Goal: Register for event/course: Sign up to attend an event or enroll in a course

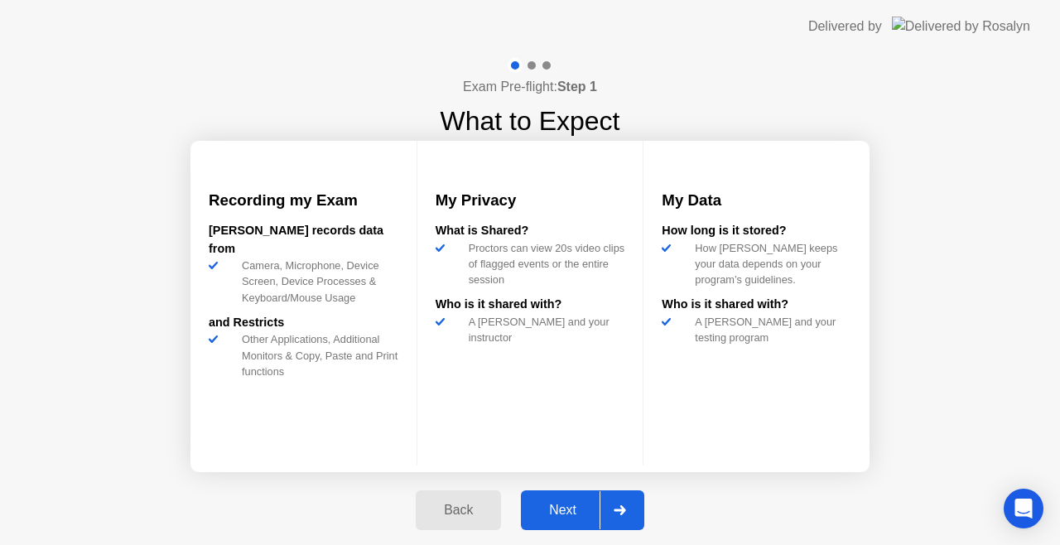
click at [560, 509] on div "Next" at bounding box center [563, 510] width 74 height 15
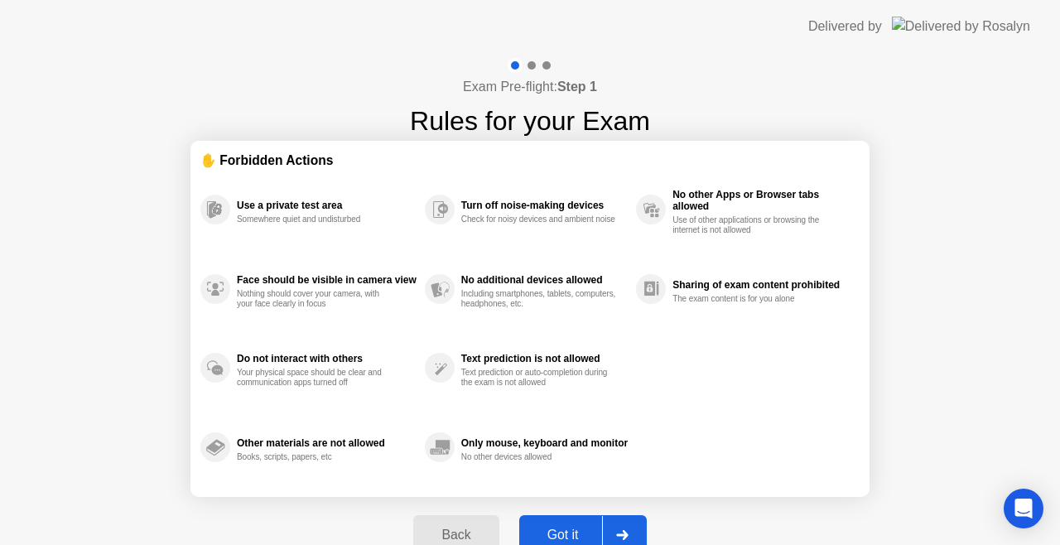
click at [580, 528] on div "Got it" at bounding box center [563, 535] width 78 height 15
select select "Available cameras"
select select "Available speakers"
select select "Available microphones"
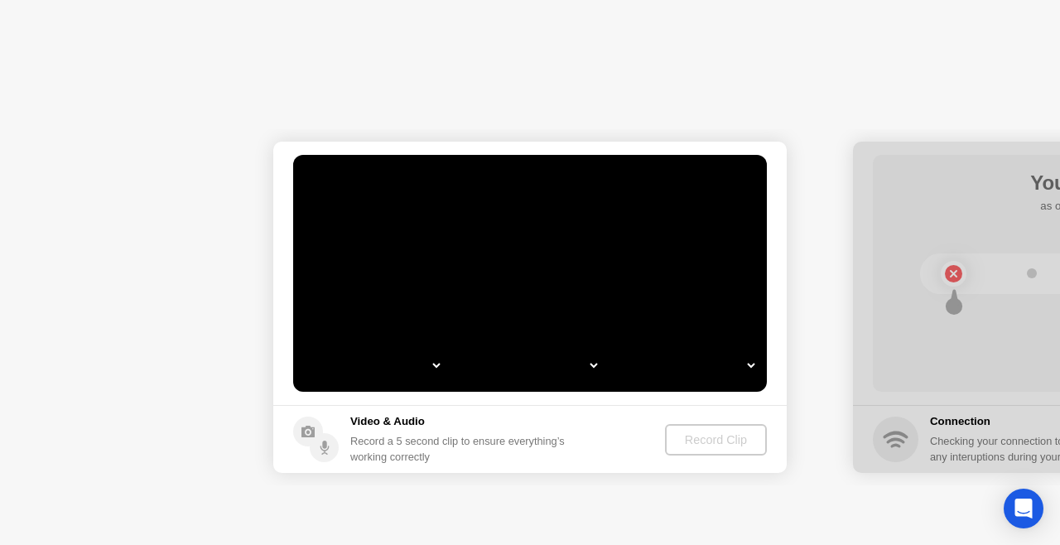
select select "**********"
select select "*******"
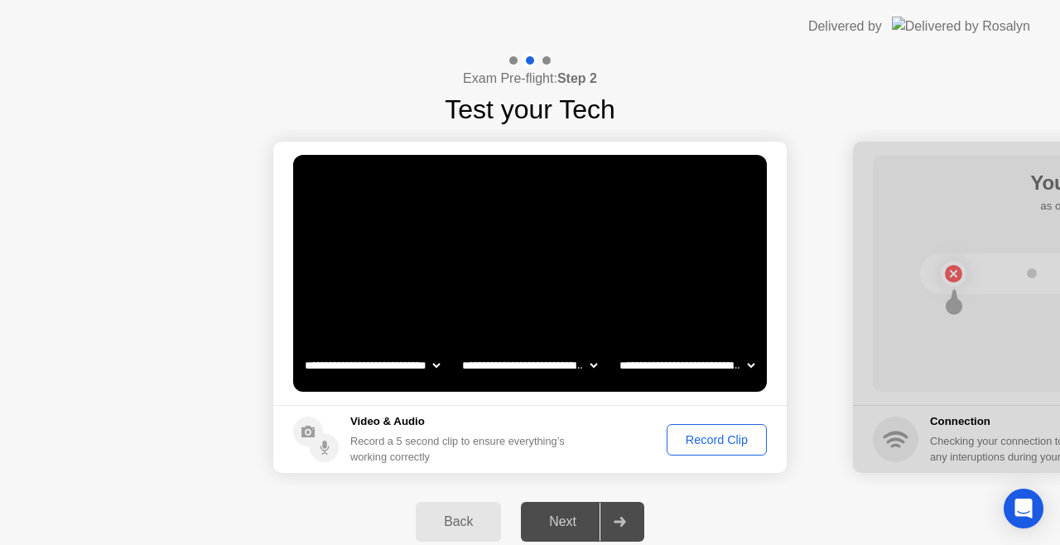
click at [695, 442] on div "Record Clip" at bounding box center [717, 439] width 89 height 13
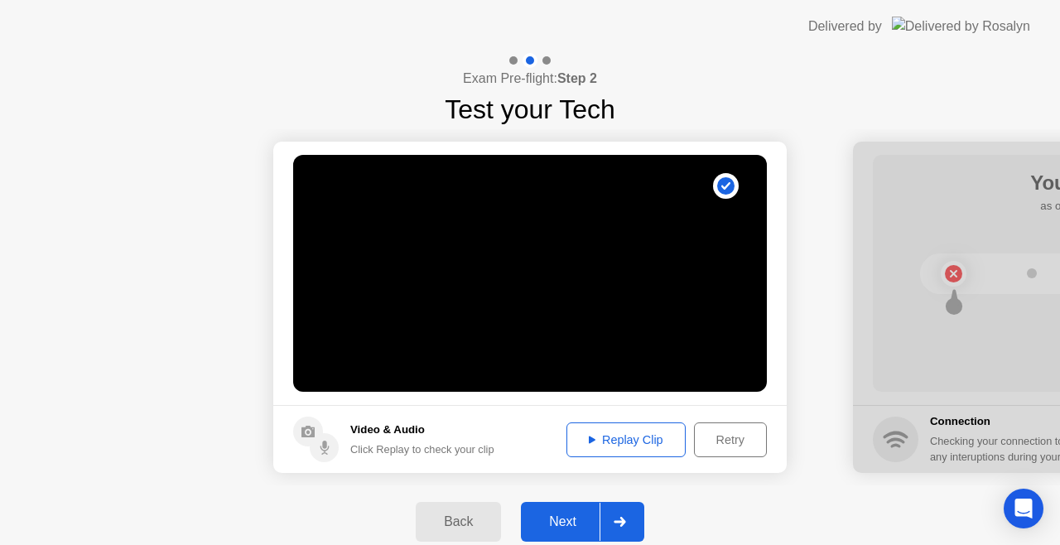
click at [559, 514] on div "Next" at bounding box center [563, 521] width 74 height 15
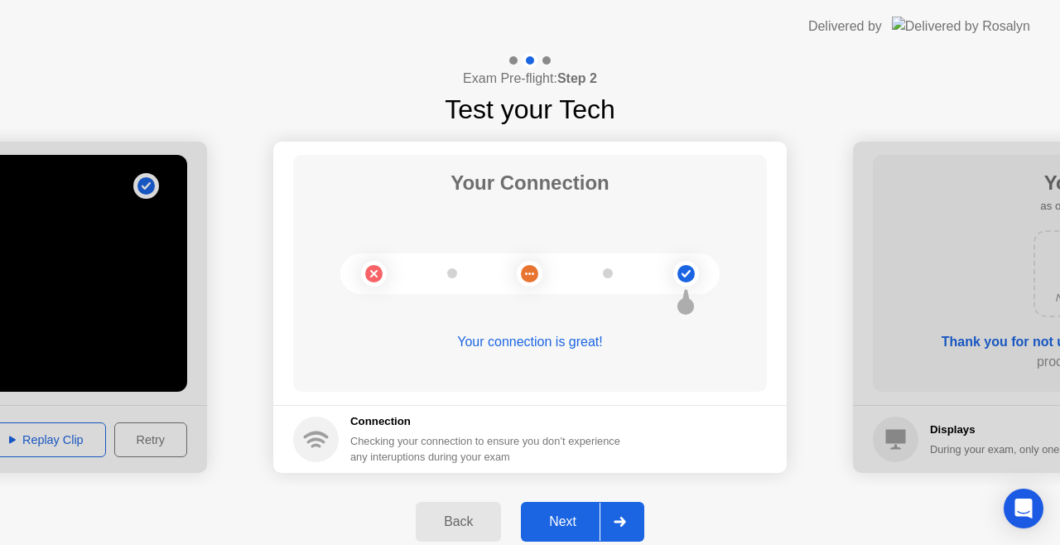
click at [398, 90] on div "Exam Pre-flight: Step 2 Test your Tech" at bounding box center [530, 91] width 1060 height 76
click at [563, 520] on div "Next" at bounding box center [563, 521] width 74 height 15
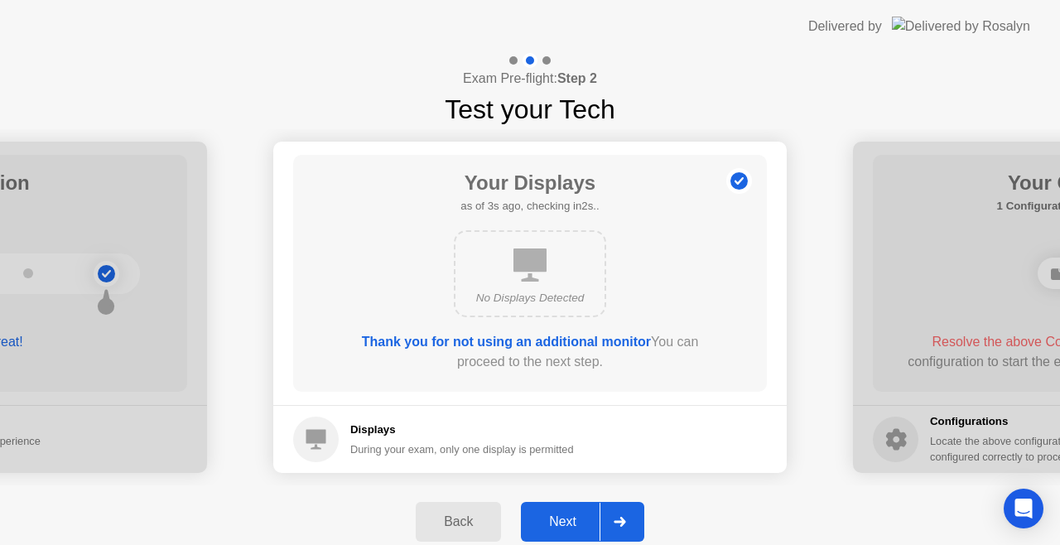
click at [563, 520] on div "Next" at bounding box center [563, 521] width 74 height 15
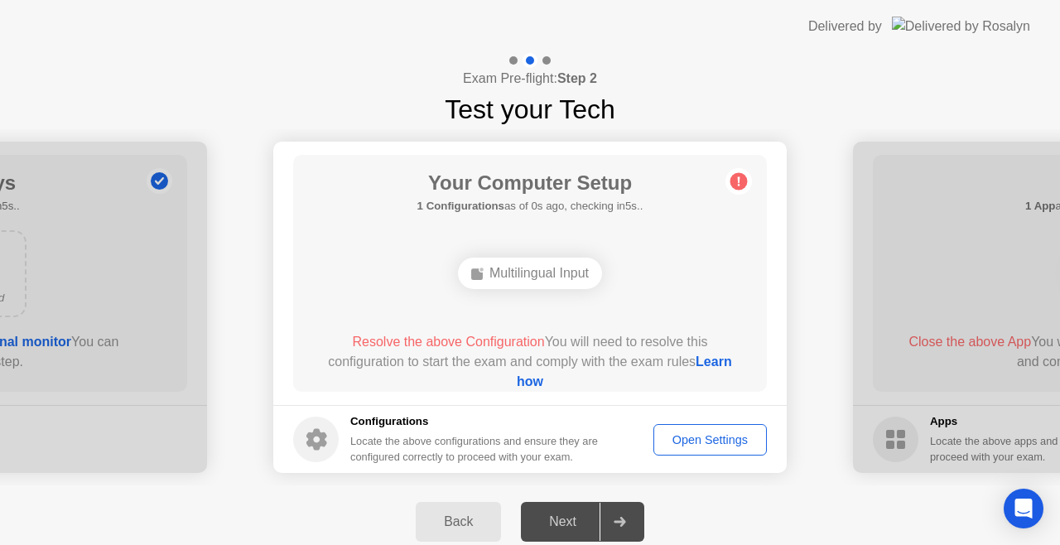
click at [699, 438] on div "Open Settings" at bounding box center [710, 439] width 102 height 13
drag, startPoint x: 408, startPoint y: 343, endPoint x: 531, endPoint y: 383, distance: 129.7
click at [531, 383] on div "Resolve the above Configuration You will need to resolve this configuration to …" at bounding box center [530, 362] width 427 height 60
click at [531, 383] on link "Learn how" at bounding box center [624, 372] width 215 height 34
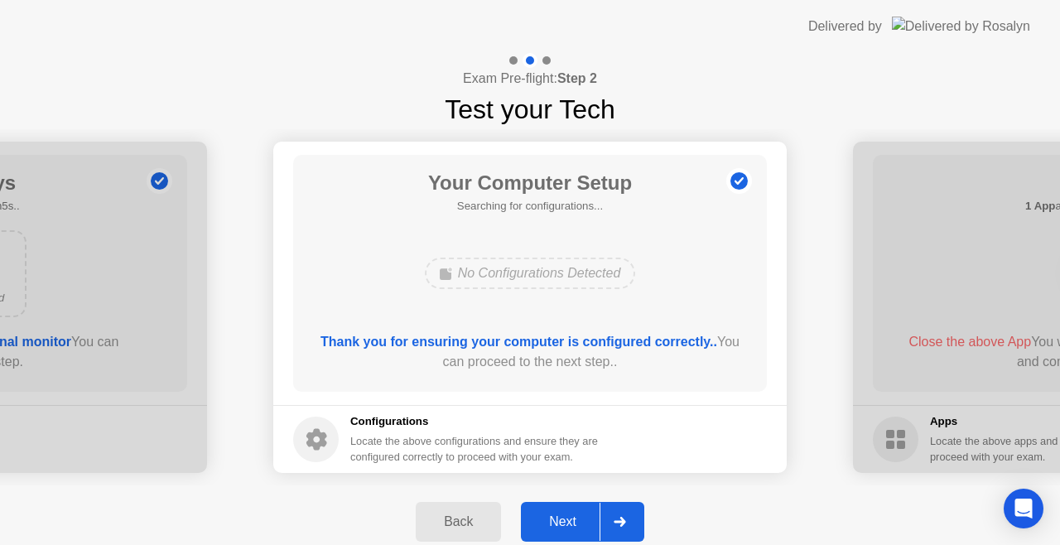
click at [559, 523] on div "Next" at bounding box center [563, 521] width 74 height 15
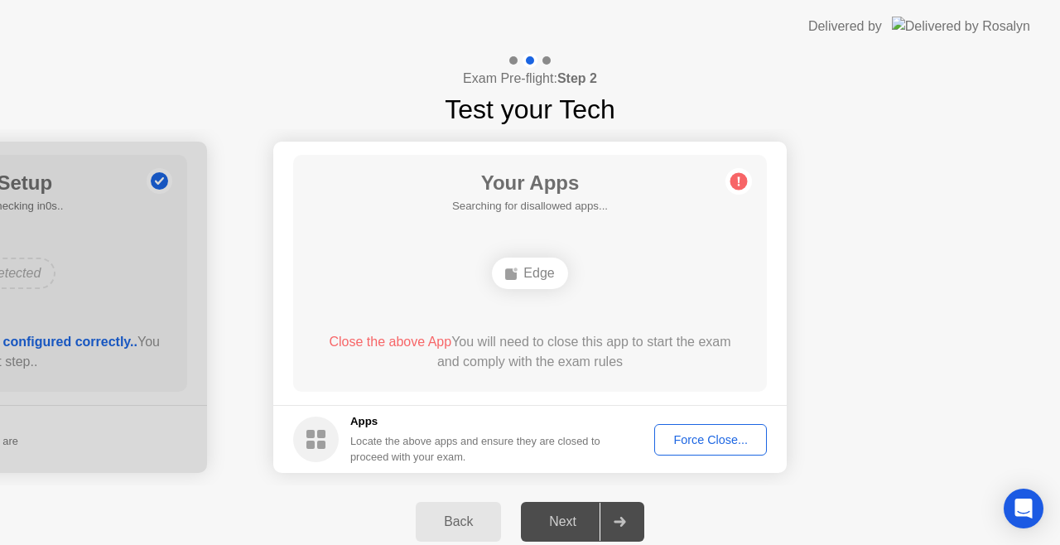
click at [381, 341] on span "Close the above App" at bounding box center [390, 342] width 123 height 14
drag, startPoint x: 723, startPoint y: 421, endPoint x: 717, endPoint y: 436, distance: 16.0
click at [717, 436] on footer "Apps Locate the above apps and ensure they are closed to proceed with your exam…" at bounding box center [530, 439] width 514 height 68
click at [717, 436] on div "Force Close..." at bounding box center [710, 439] width 101 height 13
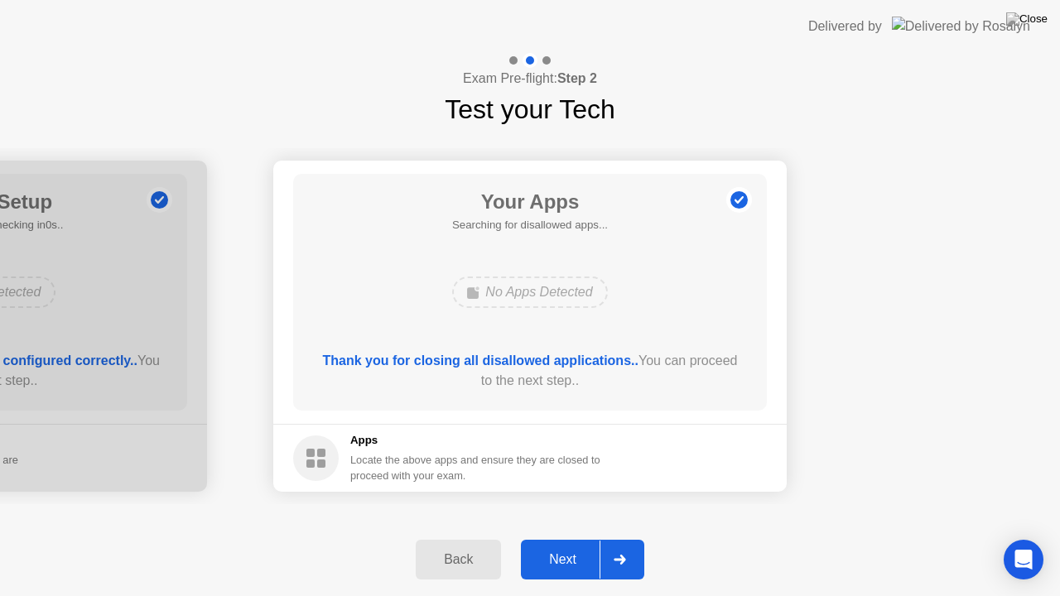
click at [568, 544] on div "Next" at bounding box center [563, 559] width 74 height 15
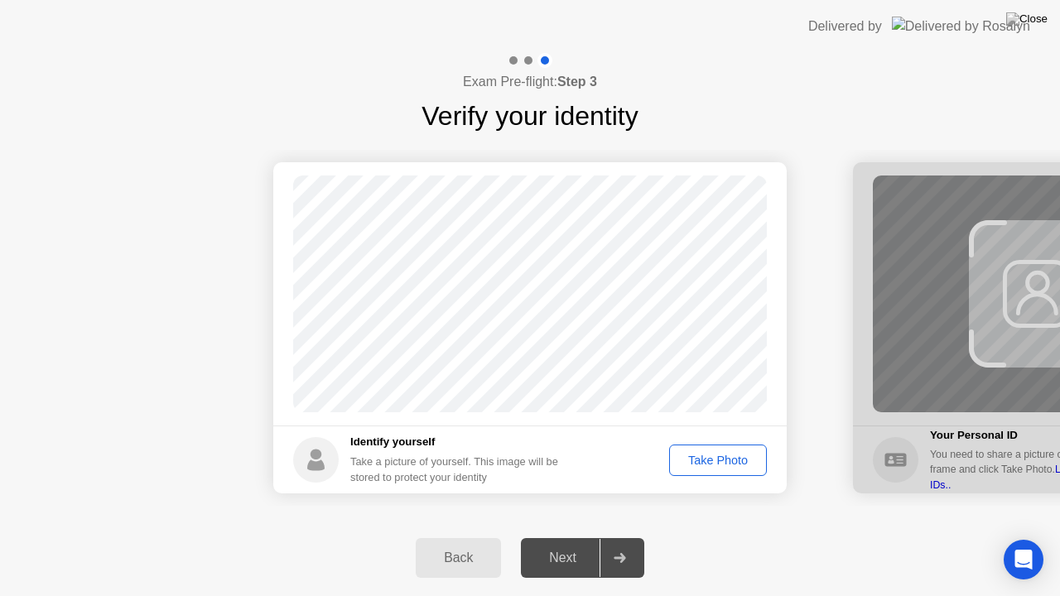
click at [748, 462] on div "Take Photo" at bounding box center [718, 460] width 86 height 13
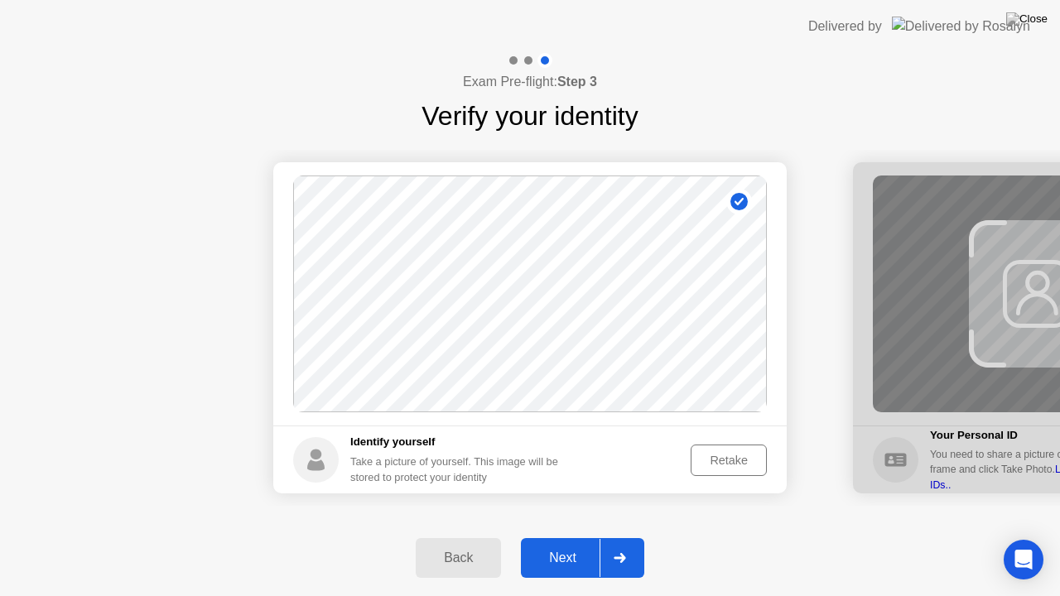
click at [731, 466] on div "Retake" at bounding box center [729, 460] width 65 height 13
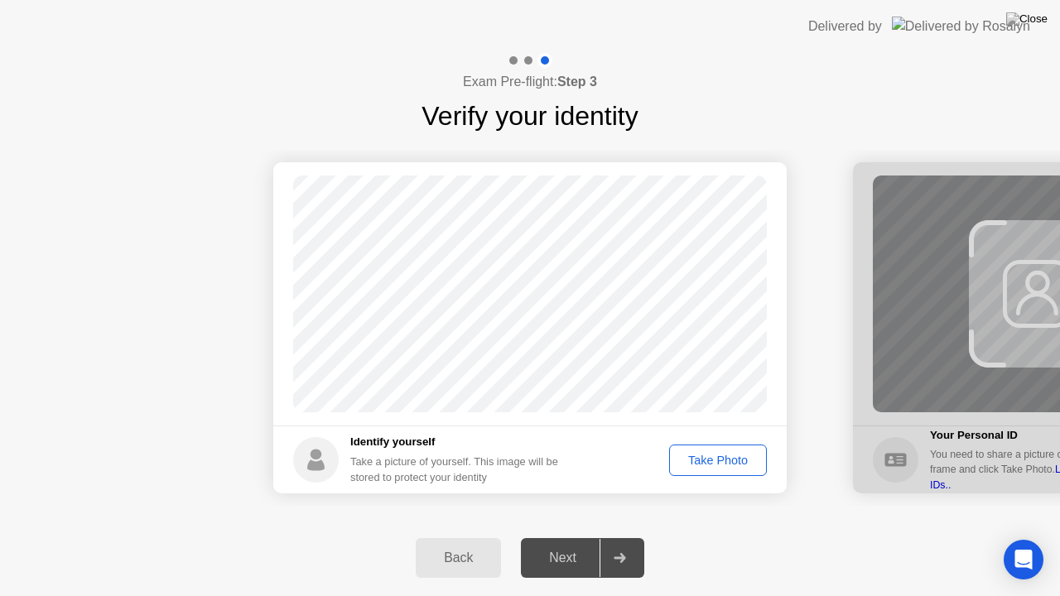
click at [731, 466] on div "Take Photo" at bounding box center [718, 460] width 86 height 13
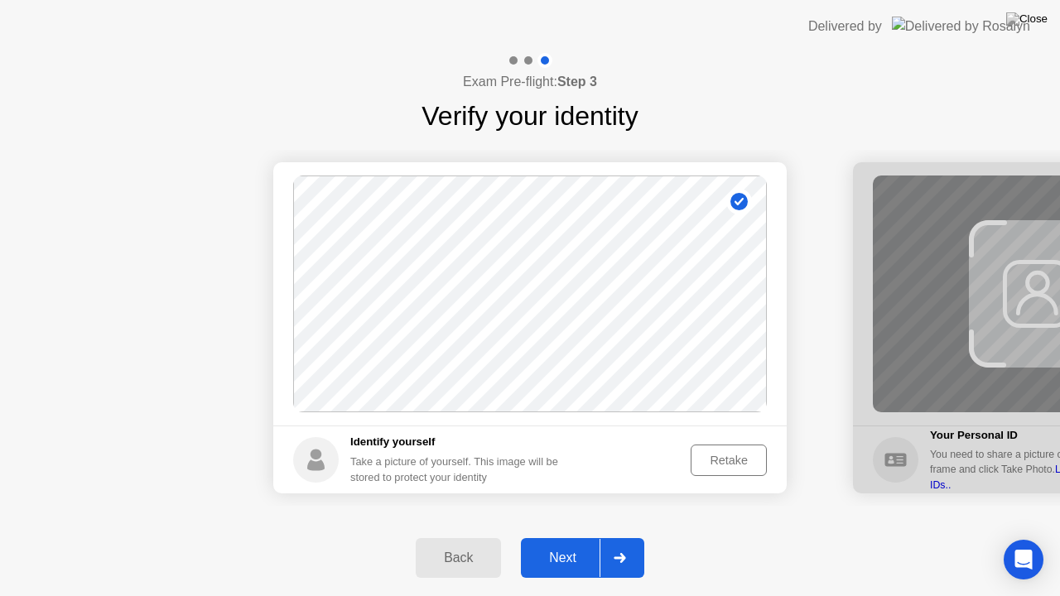
click at [572, 544] on div "Next" at bounding box center [563, 558] width 74 height 15
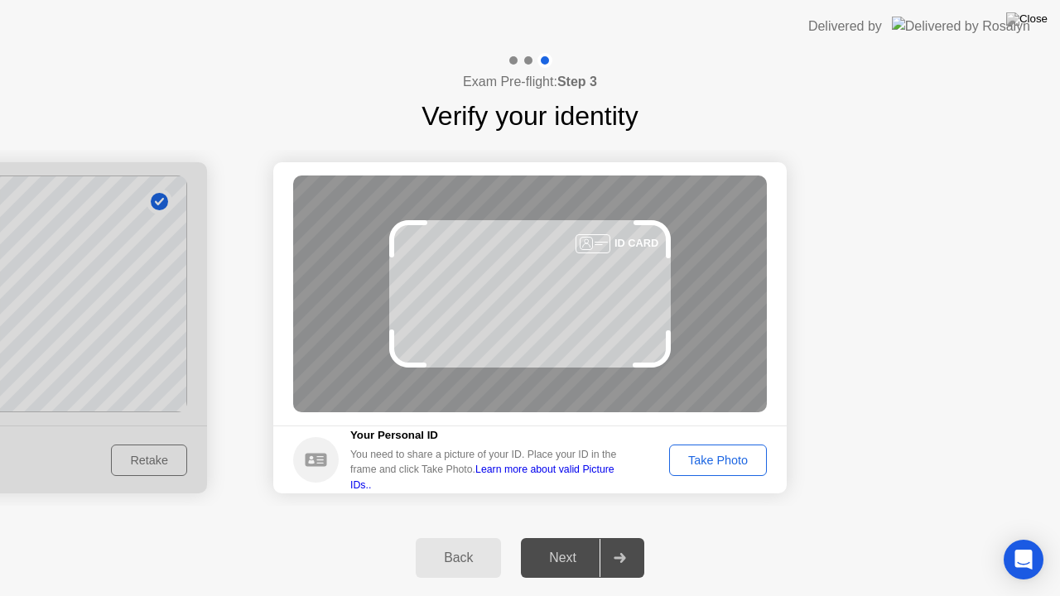
click at [721, 454] on div "Take Photo" at bounding box center [718, 460] width 86 height 13
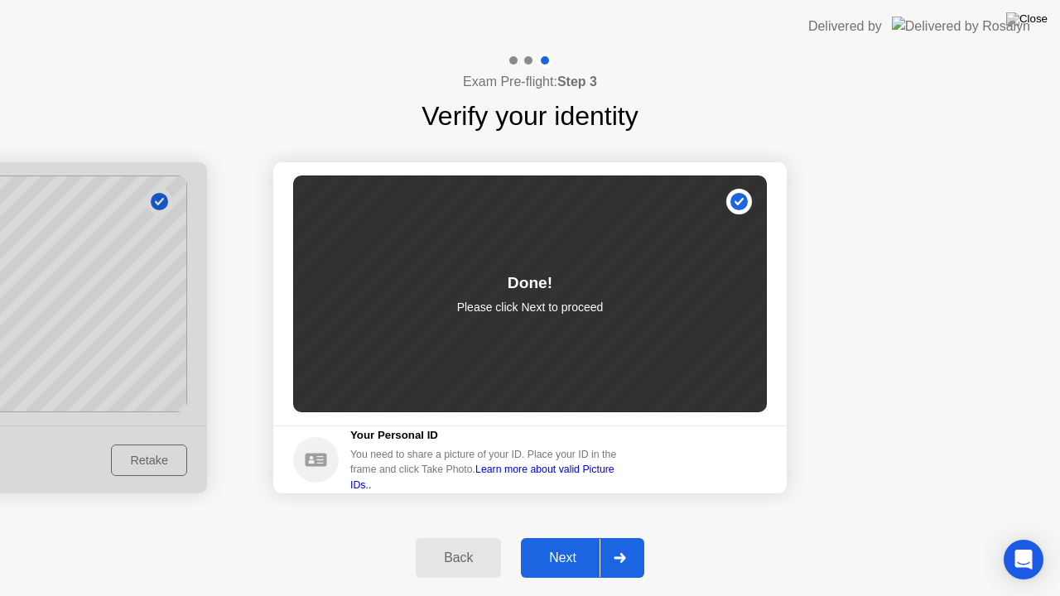
click at [568, 544] on button "Next" at bounding box center [582, 558] width 123 height 40
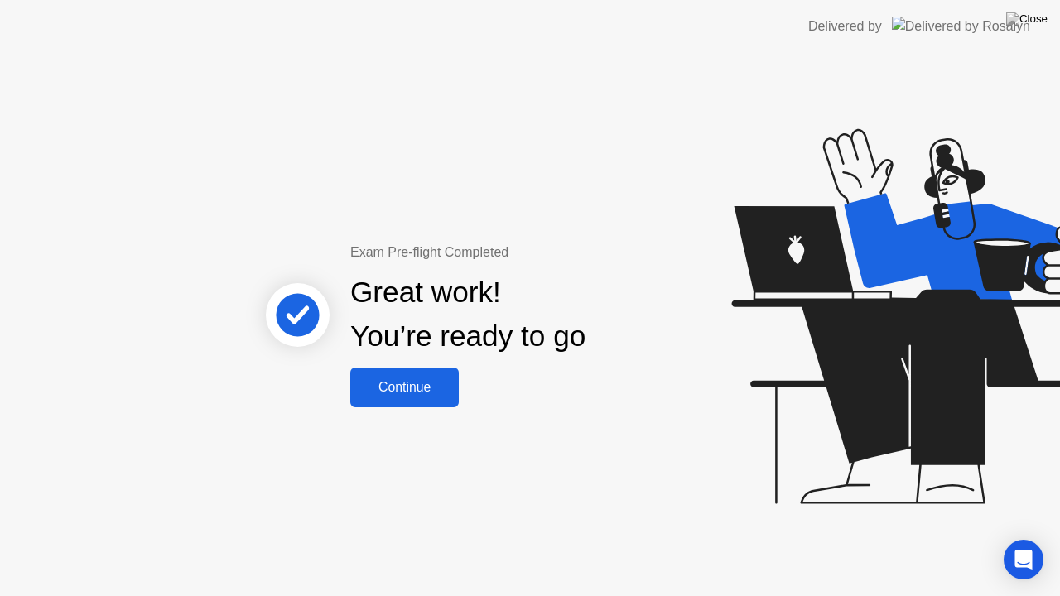
click at [393, 389] on div "Continue" at bounding box center [404, 387] width 99 height 15
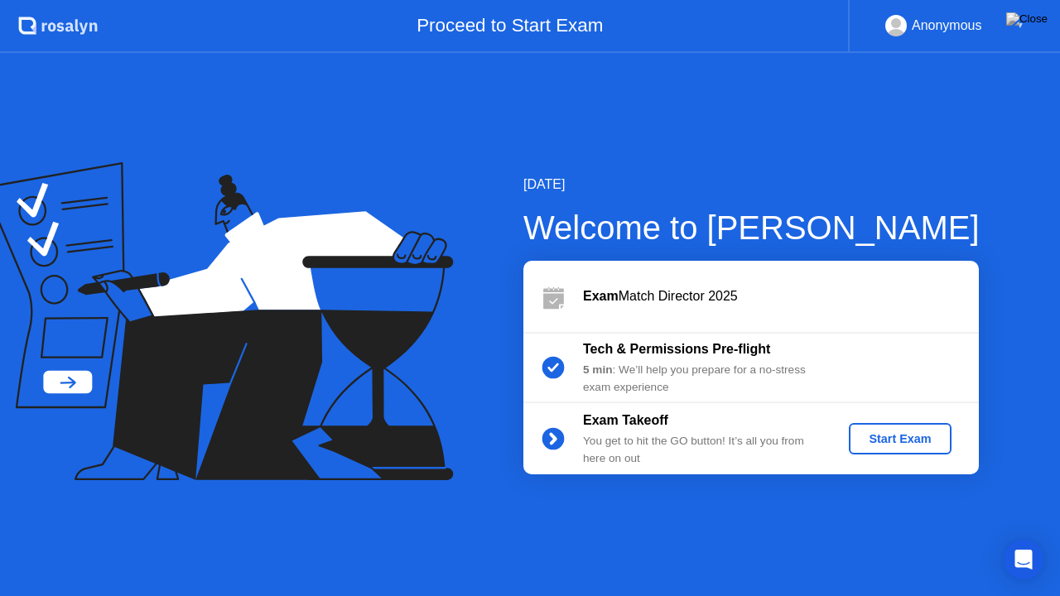
click at [881, 441] on div "Start Exam" at bounding box center [900, 438] width 89 height 13
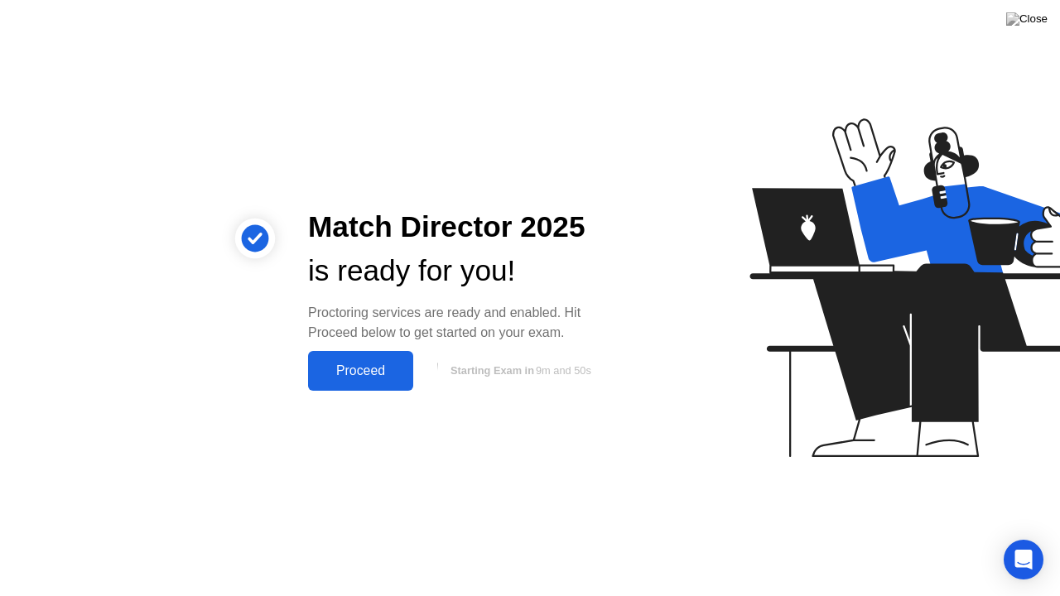
click at [368, 385] on button "Proceed" at bounding box center [360, 371] width 105 height 40
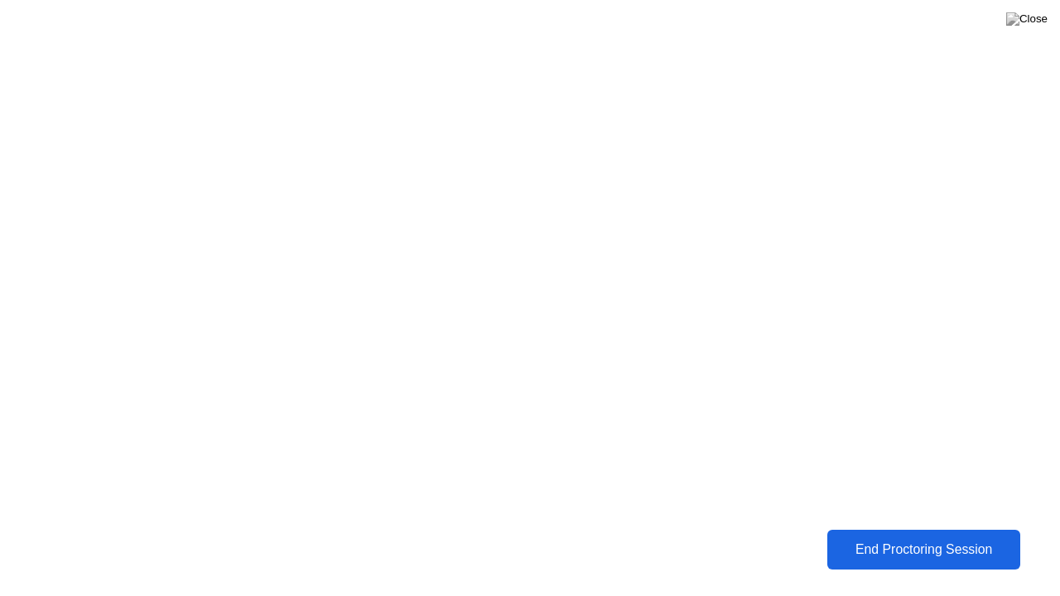
click at [898, 544] on div "End Proctoring Session" at bounding box center [923, 550] width 183 height 15
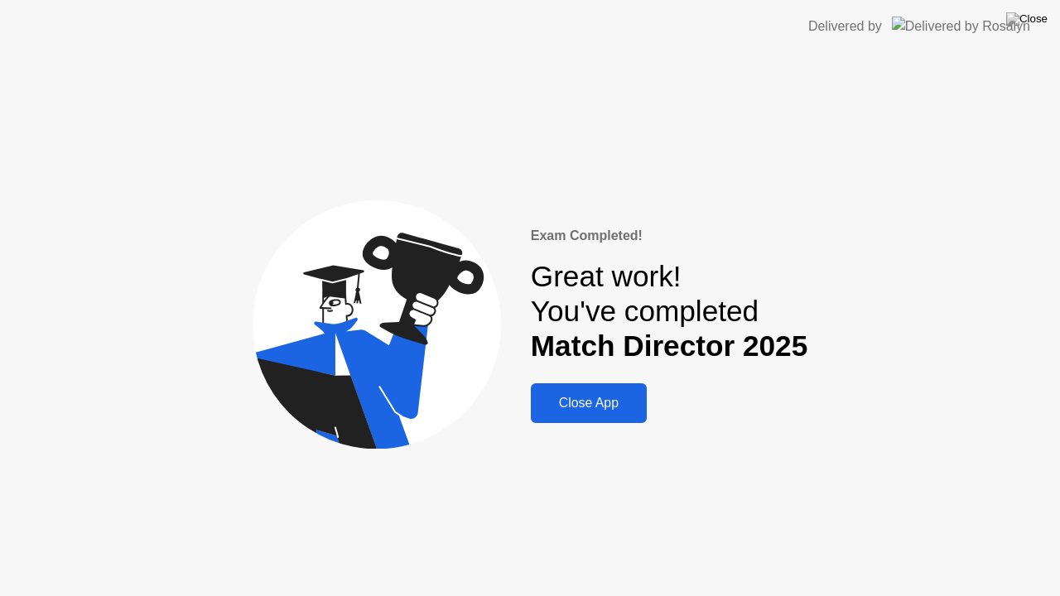
click at [586, 409] on div "Close App" at bounding box center [589, 403] width 106 height 15
